Goal: Transaction & Acquisition: Purchase product/service

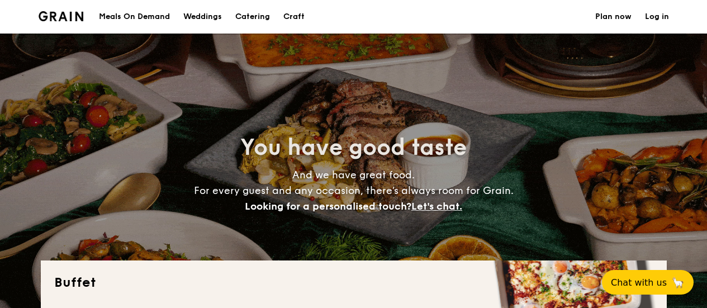
select select
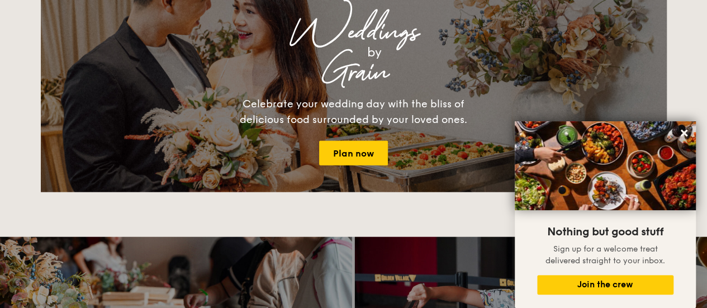
scroll to position [1230, 0]
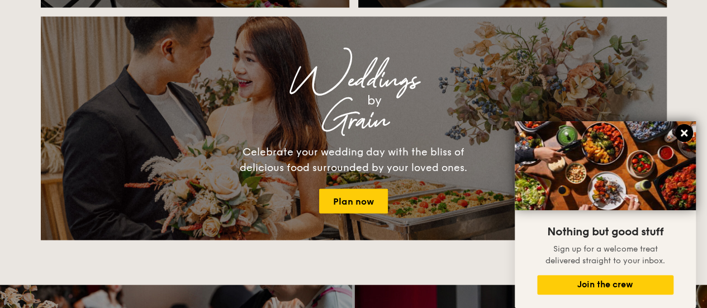
click at [682, 134] on icon at bounding box center [684, 133] width 10 height 10
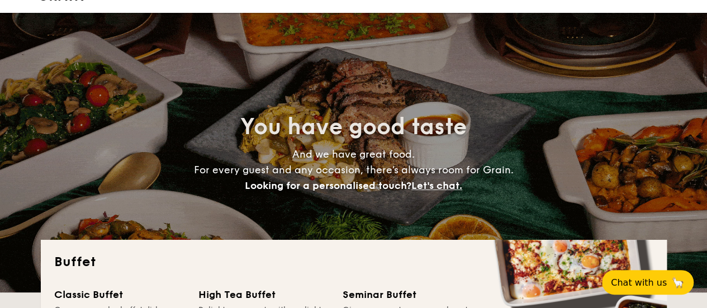
scroll to position [0, 0]
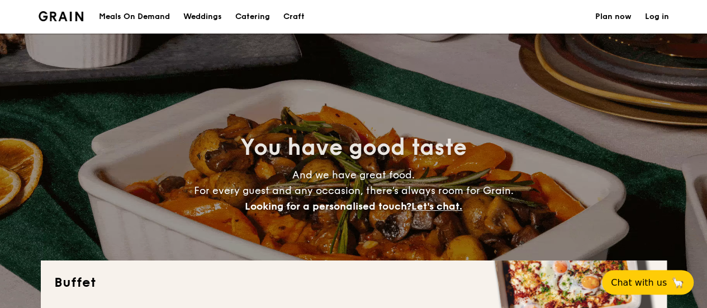
click at [147, 22] on div "Meals On Demand" at bounding box center [134, 17] width 71 height 34
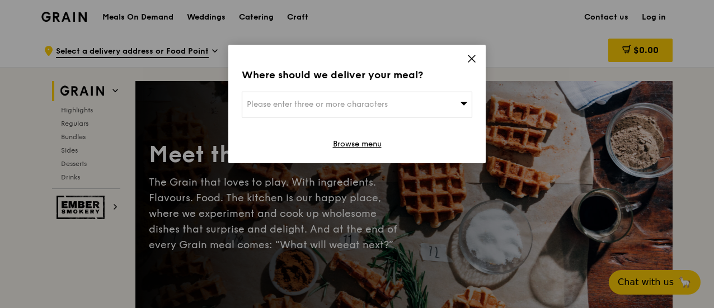
click at [471, 62] on icon at bounding box center [471, 59] width 10 height 10
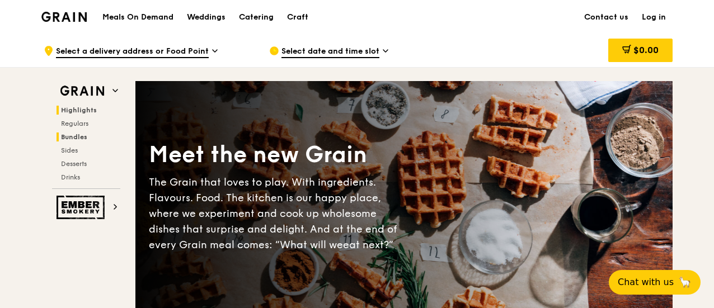
click at [83, 136] on span "Bundles" at bounding box center [74, 137] width 26 height 8
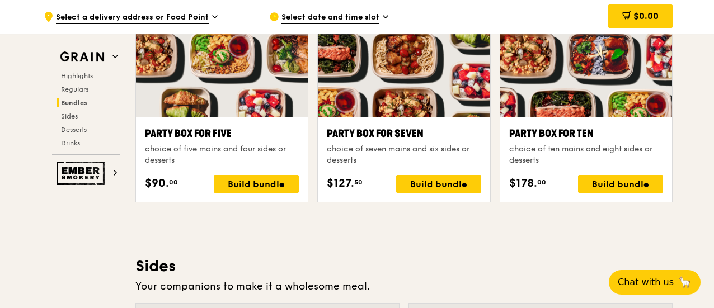
scroll to position [2279, 0]
